Goal: Task Accomplishment & Management: Use online tool/utility

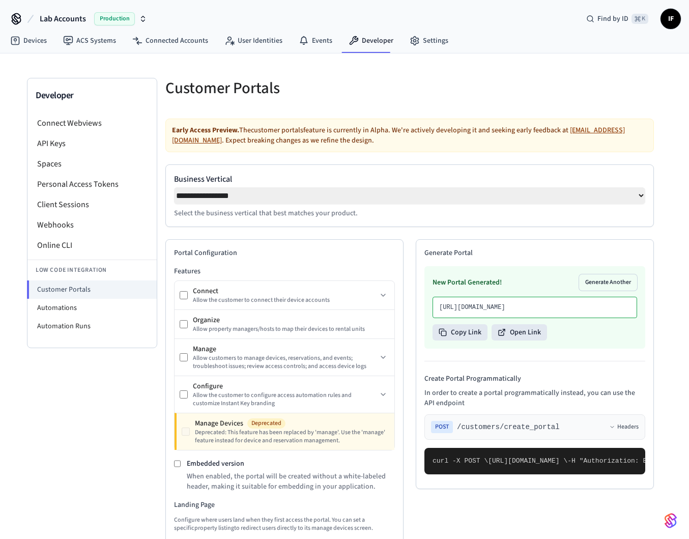
select select "**********"
click at [107, 305] on li "Automations" at bounding box center [91, 308] width 129 height 18
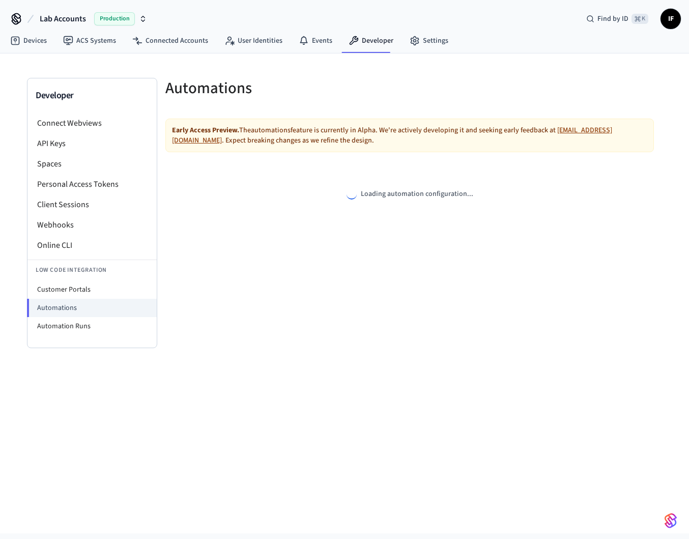
select select "**********"
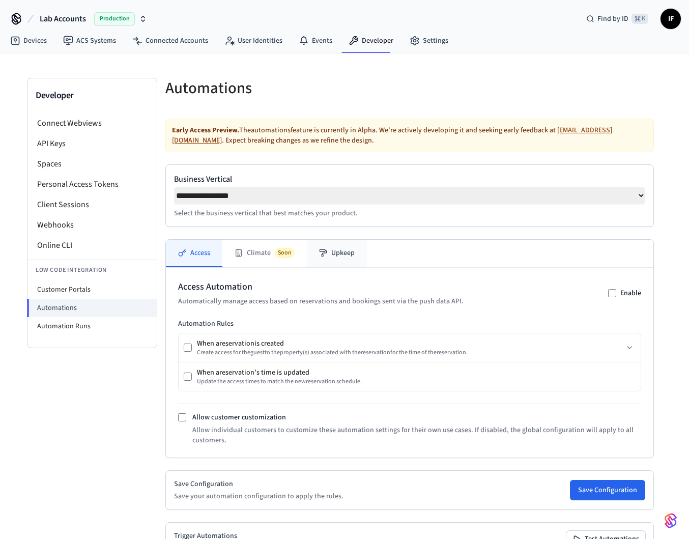
click at [346, 256] on button "Upkeep" at bounding box center [337, 253] width 60 height 27
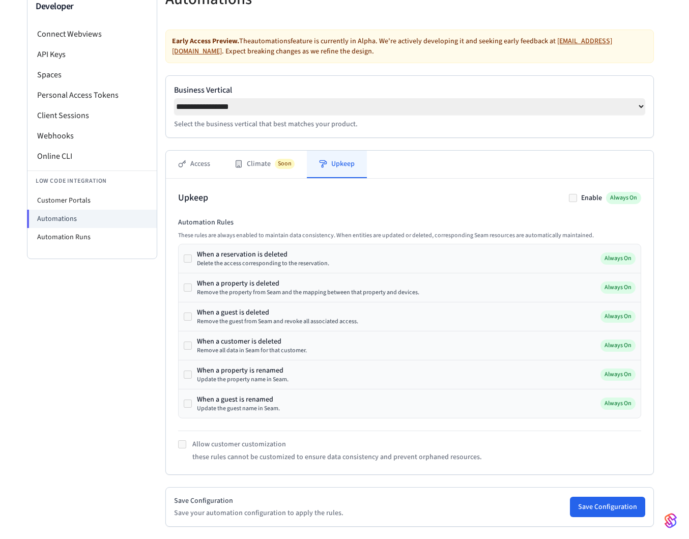
scroll to position [188, 0]
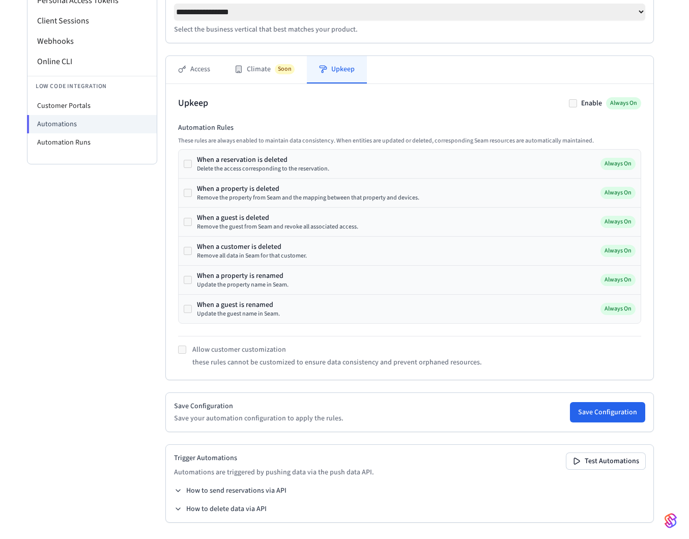
click at [229, 284] on div "Update the property name in Seam." at bounding box center [243, 285] width 92 height 8
click at [235, 305] on div "When a guest is renamed" at bounding box center [238, 305] width 83 height 10
copy div "When a guest is renamed"
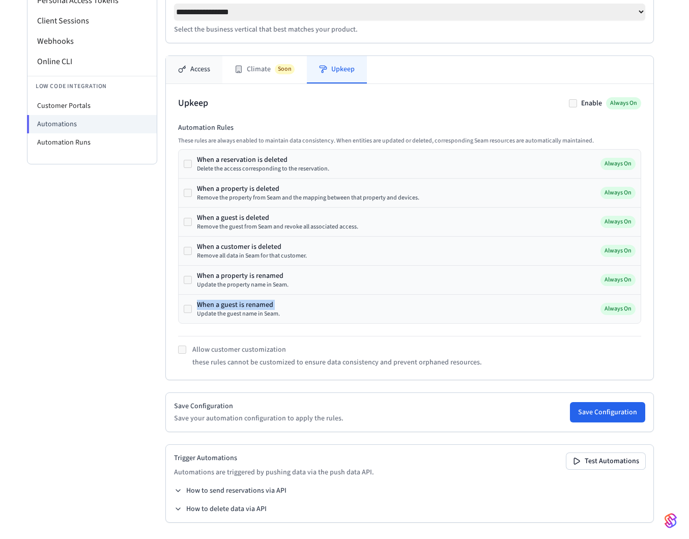
click at [207, 71] on button "Access" at bounding box center [194, 69] width 57 height 27
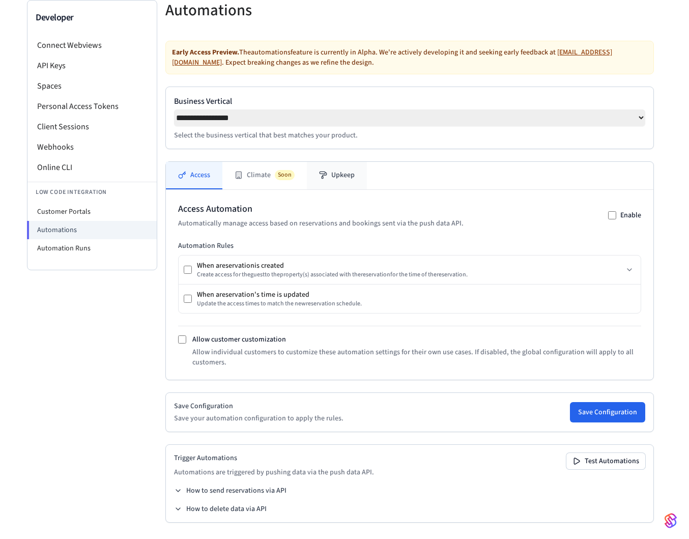
click at [321, 177] on icon at bounding box center [323, 175] width 8 height 8
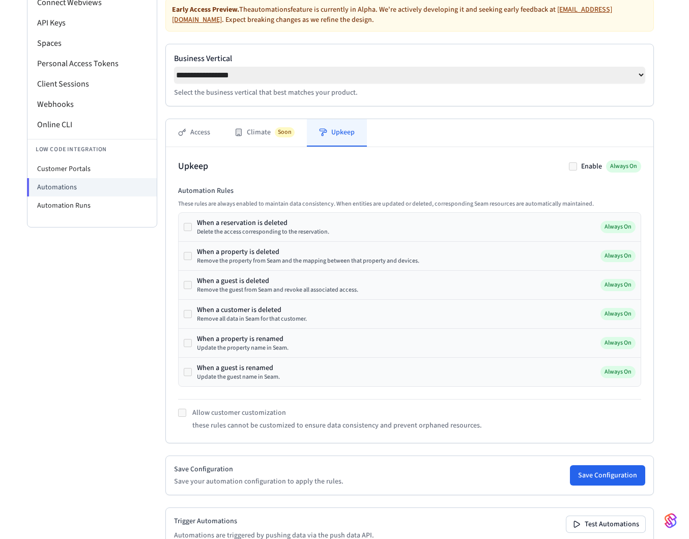
scroll to position [123, 0]
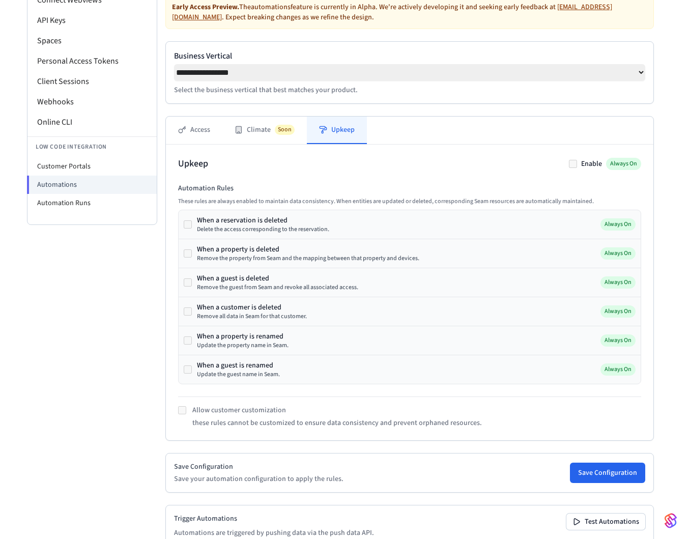
click at [114, 399] on div "Developer Connect Webviews API Keys Spaces Personal Access Tokens Client Sessio…" at bounding box center [92, 277] width 130 height 645
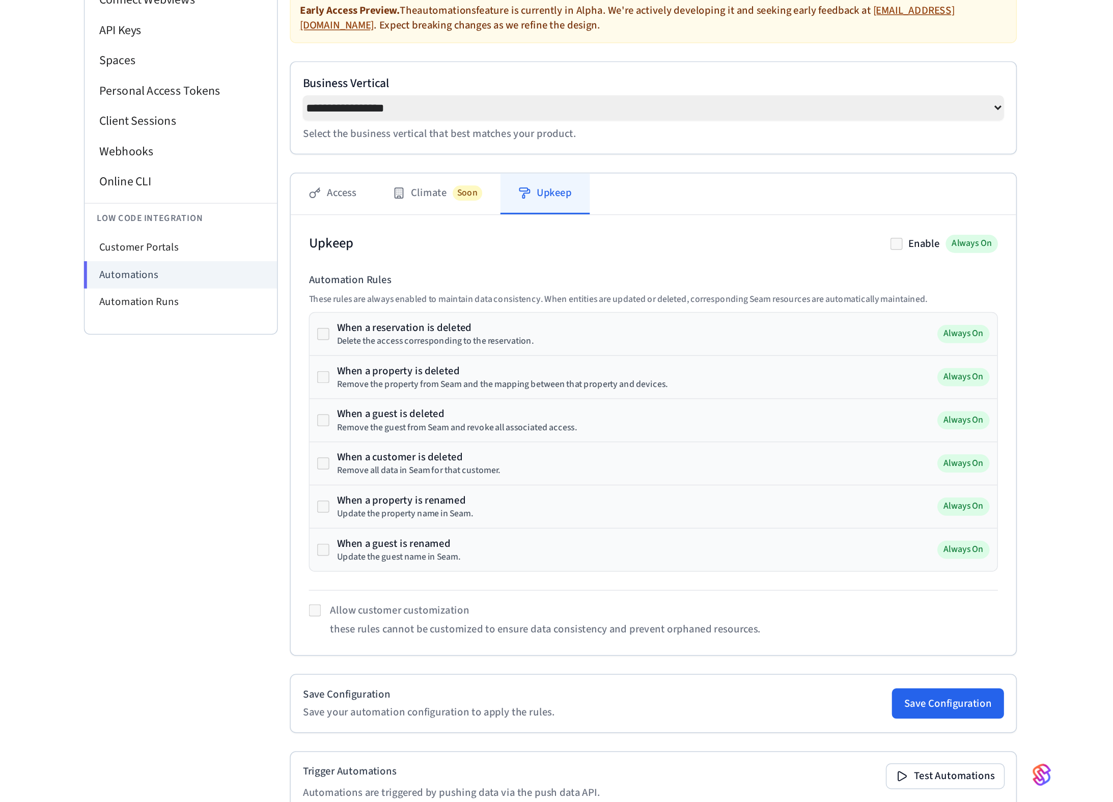
scroll to position [0, 0]
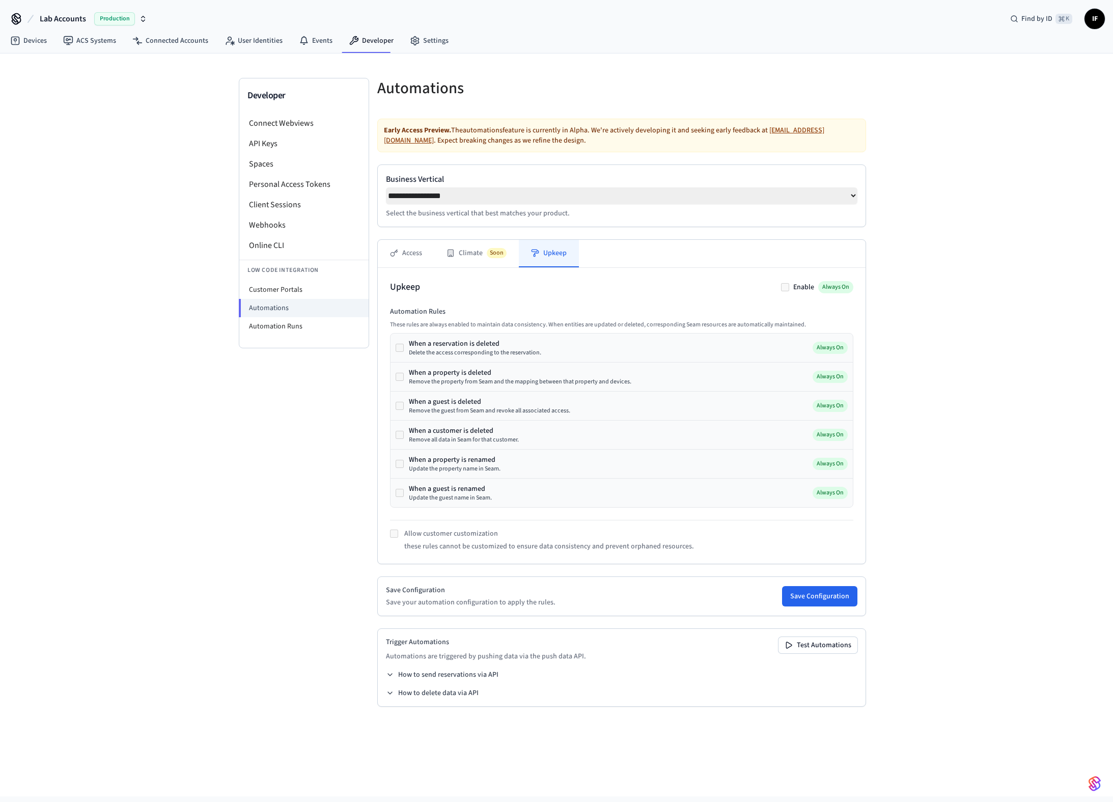
click at [325, 420] on div "Developer Connect Webviews API Keys Spaces Personal Access Tokens Client Sessio…" at bounding box center [304, 400] width 130 height 645
click at [426, 264] on button "Access" at bounding box center [406, 253] width 57 height 27
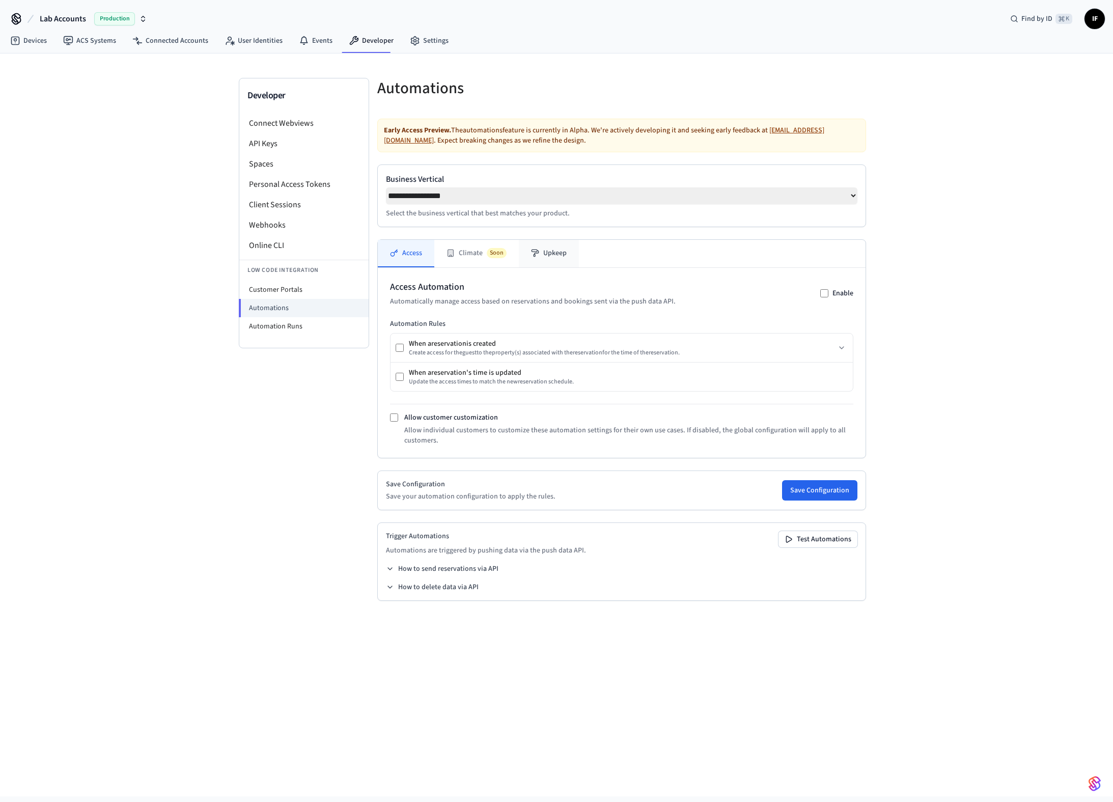
click at [547, 262] on button "Upkeep" at bounding box center [549, 253] width 60 height 27
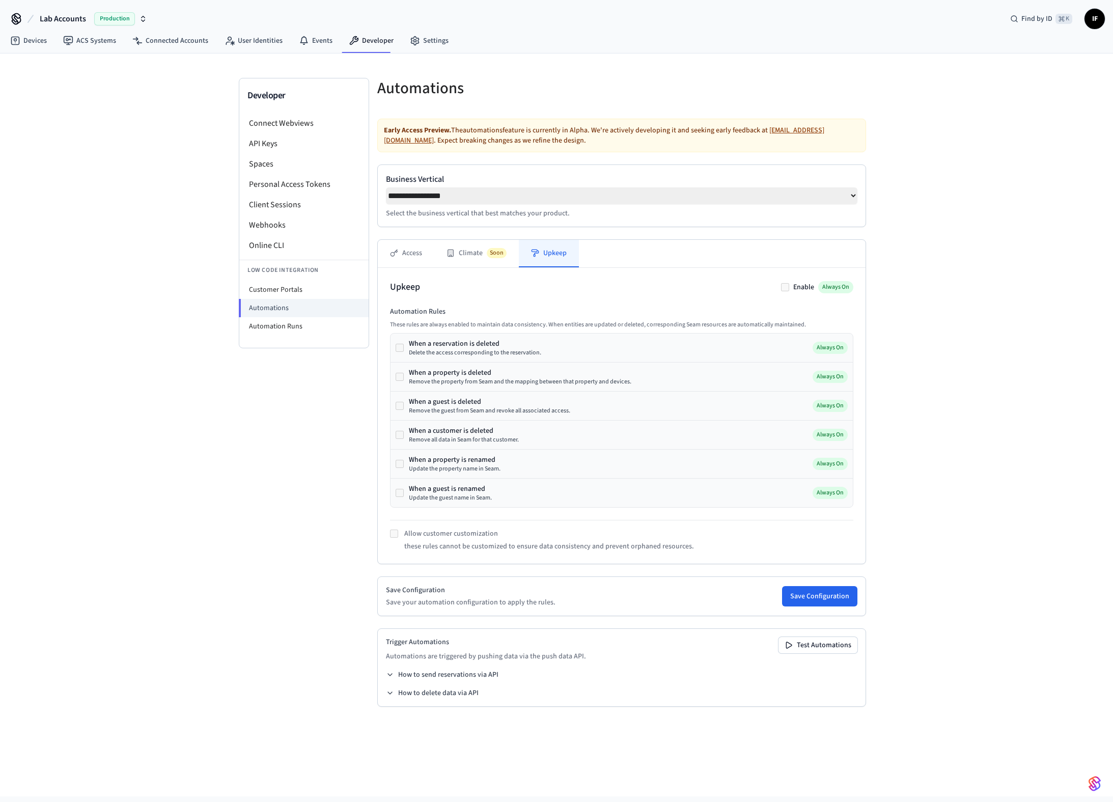
click at [426, 242] on div "**********" at bounding box center [621, 421] width 489 height 604
click at [411, 260] on button "Access" at bounding box center [406, 253] width 57 height 27
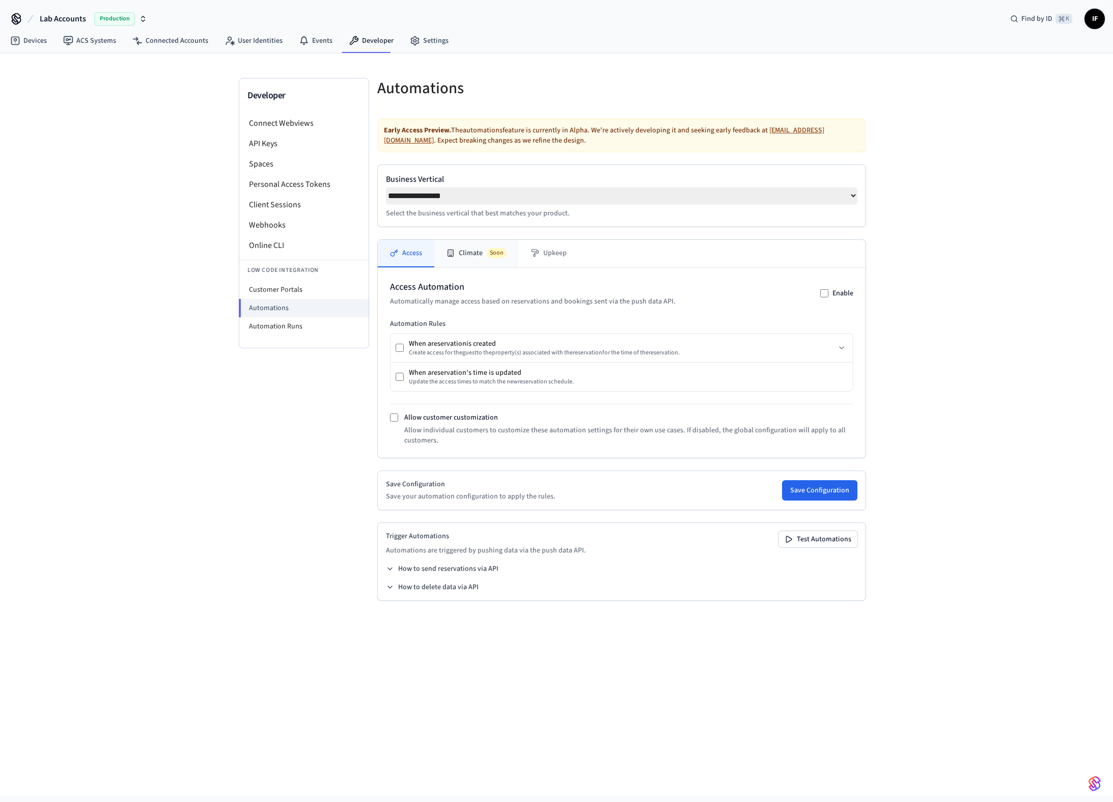
click at [490, 264] on button "Climate Soon" at bounding box center [476, 253] width 85 height 27
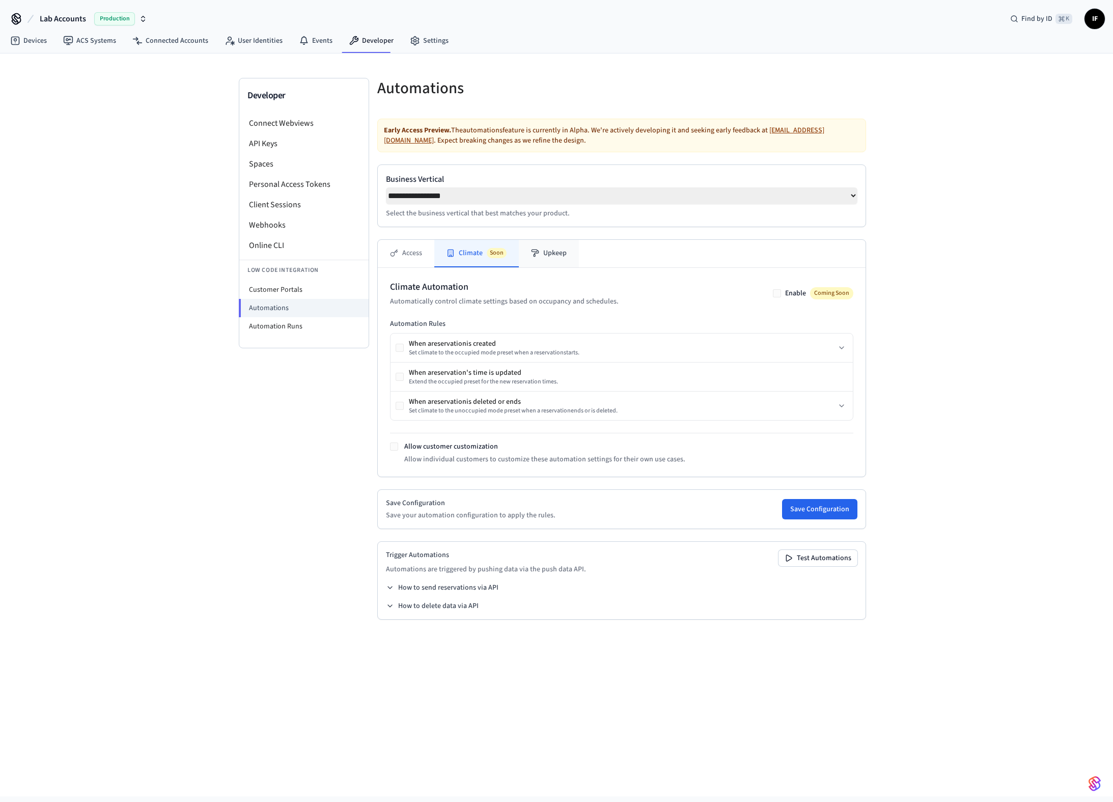
click at [534, 261] on button "Upkeep" at bounding box center [549, 253] width 60 height 27
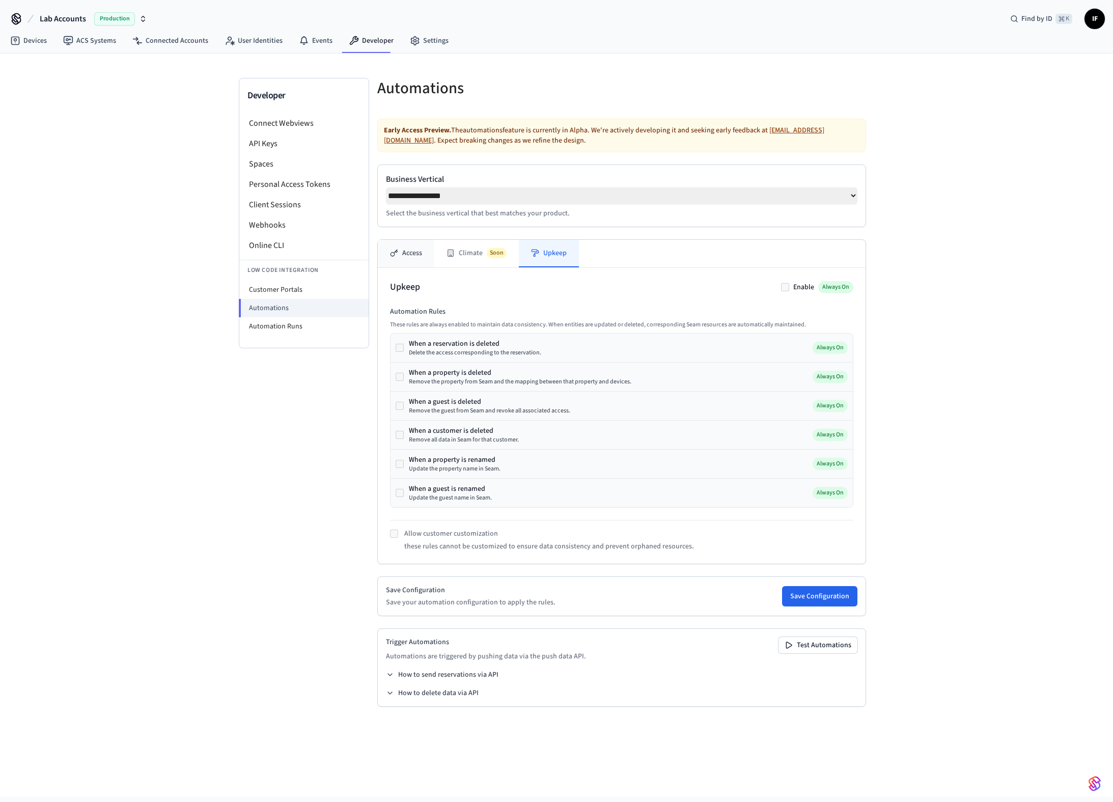
click at [411, 248] on button "Access" at bounding box center [406, 253] width 57 height 27
